Goal: Task Accomplishment & Management: Manage account settings

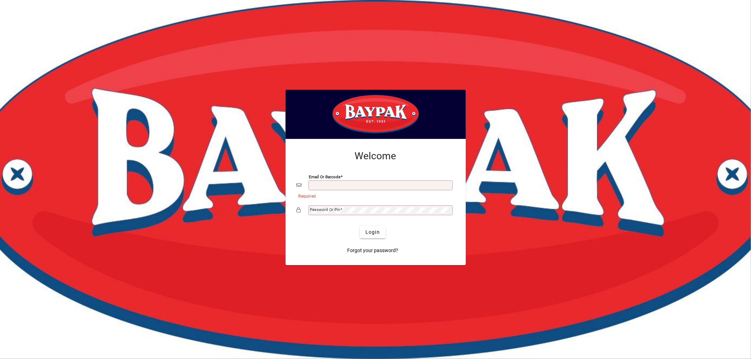
click at [328, 188] on input "Email or Barcode" at bounding box center [381, 186] width 142 height 6
type input "**********"
click at [352, 207] on div "Password or Pin" at bounding box center [380, 210] width 144 height 10
click at [369, 229] on span "Login" at bounding box center [372, 232] width 14 height 7
